Goal: Task Accomplishment & Management: Complete application form

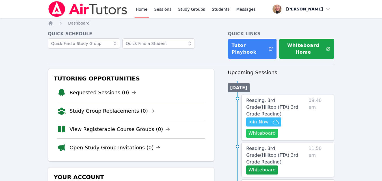
drag, startPoint x: 0, startPoint y: 0, endPoint x: 262, endPoint y: 124, distance: 289.4
click at [262, 129] on button "Whiteboard" at bounding box center [262, 133] width 32 height 9
click at [275, 120] on icon "button" at bounding box center [276, 122] width 6 height 4
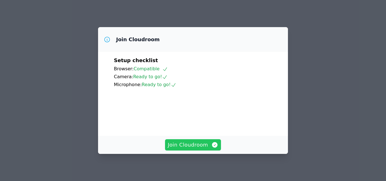
click at [198, 143] on span "Join Cloudroom" at bounding box center [193, 145] width 51 height 8
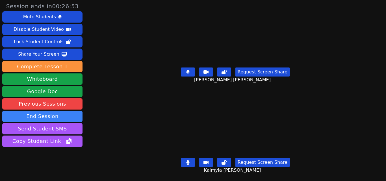
click at [188, 158] on button at bounding box center [188, 162] width 14 height 9
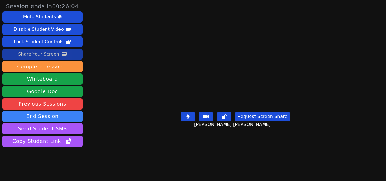
click at [35, 56] on div "Share Your Screen" at bounding box center [38, 54] width 41 height 9
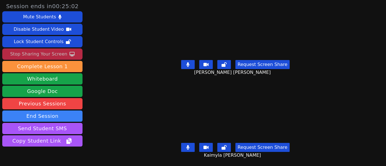
click at [187, 62] on icon at bounding box center [187, 64] width 3 height 5
click at [188, 145] on icon at bounding box center [188, 147] width 6 height 5
click at [188, 145] on icon at bounding box center [187, 147] width 3 height 5
click at [188, 63] on icon at bounding box center [188, 64] width 6 height 5
click at [186, 145] on icon at bounding box center [188, 147] width 6 height 5
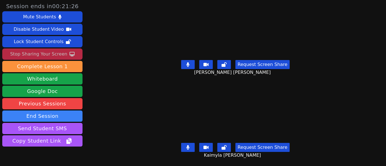
click at [190, 143] on button at bounding box center [188, 147] width 14 height 9
click at [189, 145] on icon at bounding box center [188, 147] width 6 height 5
click at [187, 62] on icon at bounding box center [187, 64] width 3 height 5
click at [186, 62] on icon at bounding box center [188, 64] width 6 height 5
click at [188, 63] on icon at bounding box center [187, 64] width 3 height 5
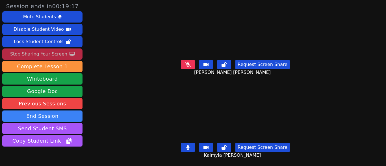
click at [188, 63] on icon at bounding box center [188, 64] width 6 height 5
click at [188, 63] on icon at bounding box center [187, 64] width 3 height 5
click at [188, 63] on icon at bounding box center [188, 64] width 6 height 5
click at [186, 64] on icon at bounding box center [187, 64] width 3 height 5
click at [188, 64] on icon at bounding box center [188, 64] width 6 height 5
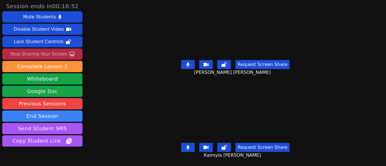
click at [188, 145] on icon at bounding box center [187, 147] width 3 height 5
click at [188, 145] on icon at bounding box center [188, 147] width 6 height 5
click at [186, 64] on icon at bounding box center [187, 64] width 3 height 5
click at [192, 65] on button at bounding box center [188, 64] width 14 height 9
click at [183, 143] on button at bounding box center [188, 147] width 14 height 9
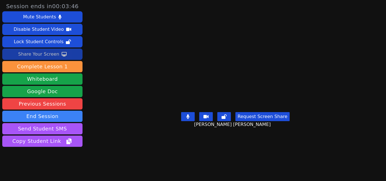
click at [62, 55] on icon at bounding box center [64, 54] width 5 height 5
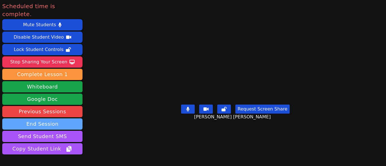
click at [69, 119] on button "End Session" at bounding box center [42, 124] width 80 height 11
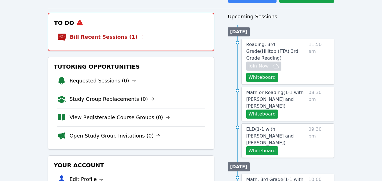
scroll to position [56, 0]
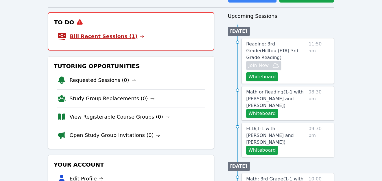
click at [104, 38] on link "Bill Recent Sessions (1)" at bounding box center [107, 36] width 74 height 8
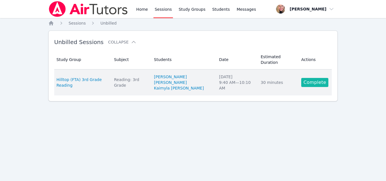
click at [320, 78] on link "Complete" at bounding box center [314, 82] width 27 height 9
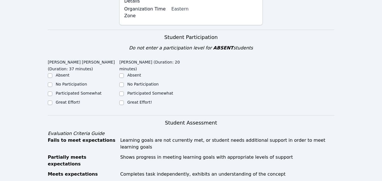
scroll to position [141, 0]
click at [134, 81] on label "No Participation" at bounding box center [142, 83] width 31 height 5
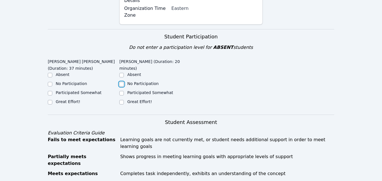
click at [124, 82] on input "No Participation" at bounding box center [121, 84] width 5 height 5
checkbox input "true"
click at [68, 99] on label "Great Effort!" at bounding box center [68, 101] width 25 height 5
click at [52, 100] on input "Great Effort!" at bounding box center [50, 102] width 5 height 5
checkbox input "true"
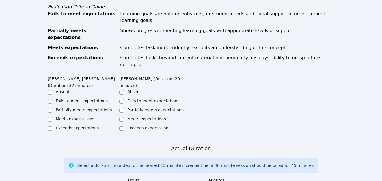
scroll to position [282, 0]
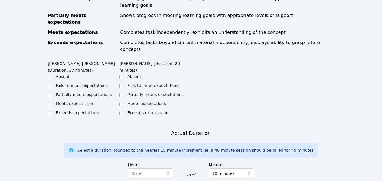
click at [149, 83] on label "Fails to meet expectations" at bounding box center [153, 85] width 52 height 5
click at [124, 84] on input "Fails to meet expectations" at bounding box center [121, 86] width 5 height 5
checkbox input "true"
click at [98, 92] on label "Partially meets expectations" at bounding box center [84, 94] width 56 height 5
click at [52, 93] on input "Partially meets expectations" at bounding box center [50, 95] width 5 height 5
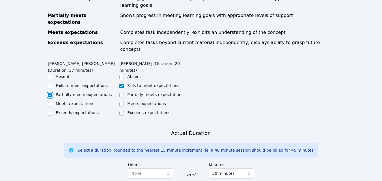
checkbox input "true"
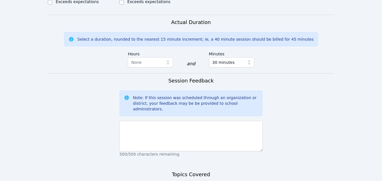
scroll to position [424, 0]
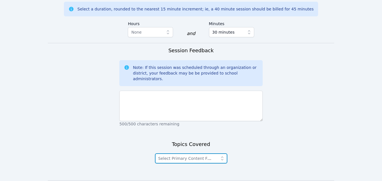
click at [190, 156] on span "Select Primary Content Focus" at bounding box center [187, 158] width 58 height 5
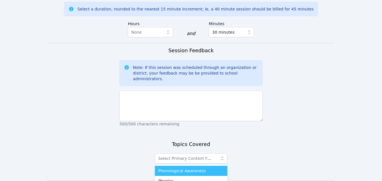
click at [193, 168] on span "Phonological Awareness" at bounding box center [181, 171] width 47 height 6
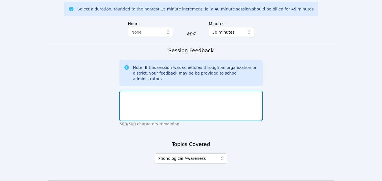
click at [169, 91] on textarea at bounding box center [190, 106] width 143 height 31
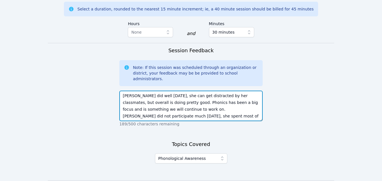
scroll to position [4, 0]
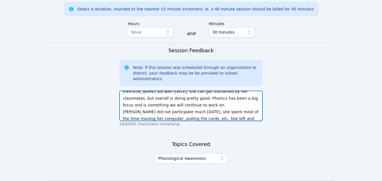
click at [239, 91] on textarea "Jennifer did well today, she can get distracted by her classmates, but overall …" at bounding box center [190, 106] width 143 height 31
type textarea "Jennifer did well today, she can get distracted by her classmates, but overall …"
